Goal: Task Accomplishment & Management: Manage account settings

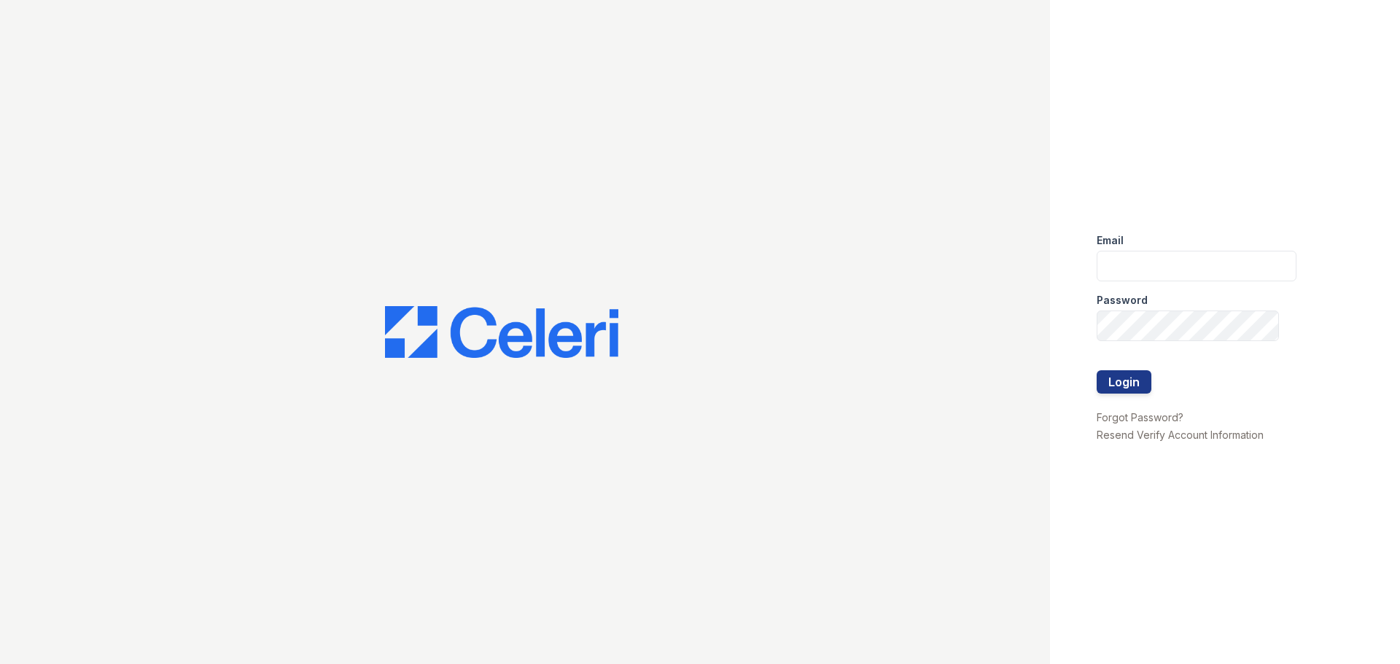
type input "mdelarosa@lantowerliving.com"
click at [1128, 382] on button "Login" at bounding box center [1124, 382] width 55 height 23
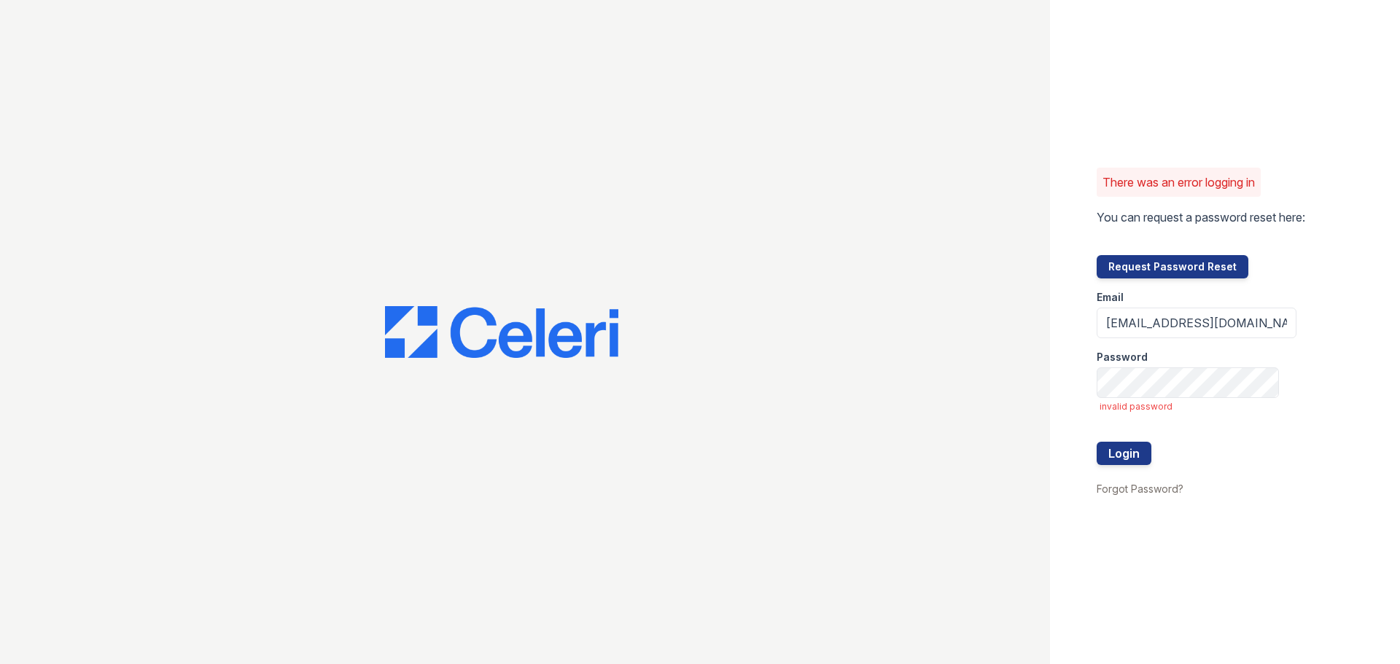
click at [1154, 269] on button "Request Password Reset" at bounding box center [1173, 266] width 152 height 23
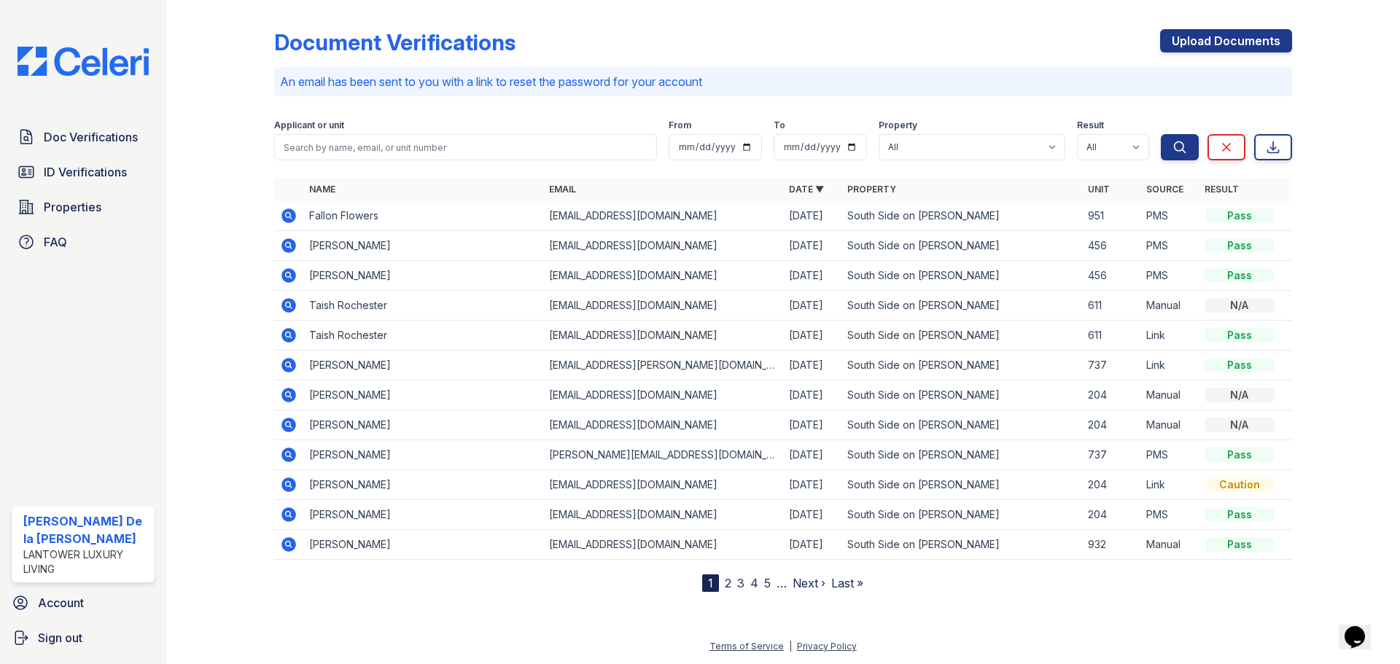
click at [79, 171] on span "ID Verifications" at bounding box center [85, 172] width 83 height 18
